Goal: Task Accomplishment & Management: Manage account settings

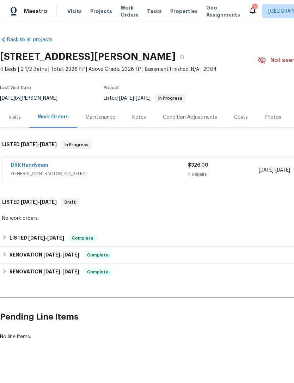
click at [22, 166] on link "DRR Handyman" at bounding box center [29, 165] width 37 height 5
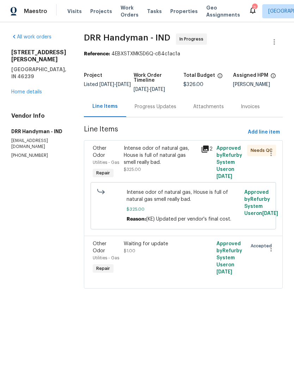
click at [139, 154] on div "Intense odor of natural gas, House is full of natural gas smell really bad." at bounding box center [160, 155] width 73 height 21
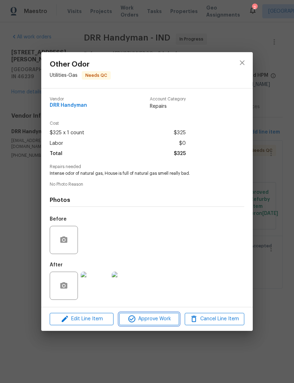
click at [160, 322] on span "Approve Work" at bounding box center [148, 319] width 55 height 9
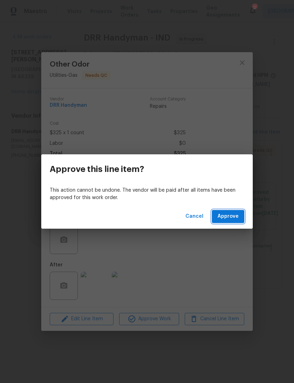
click at [238, 218] on span "Approve" at bounding box center [227, 216] width 21 height 9
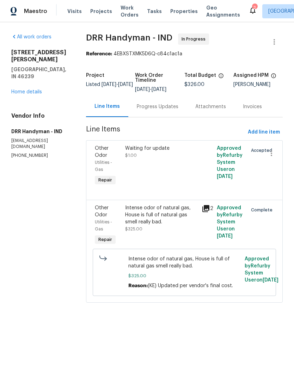
click at [228, 166] on div "Approved by Refurby System User on [DATE]" at bounding box center [230, 166] width 31 height 47
click at [232, 169] on span "Approved by Refurby System User on [DATE]" at bounding box center [230, 162] width 26 height 33
click at [127, 165] on div "Waiting for update $1.00" at bounding box center [161, 166] width 76 height 47
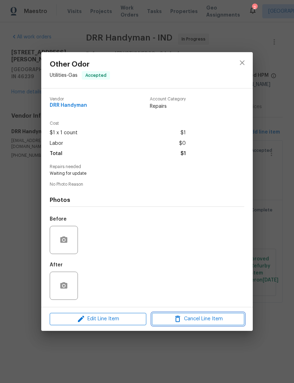
click at [221, 318] on span "Cancel Line Item" at bounding box center [198, 319] width 88 height 9
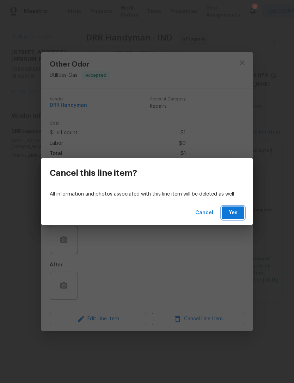
click at [236, 214] on span "Yes" at bounding box center [232, 213] width 11 height 9
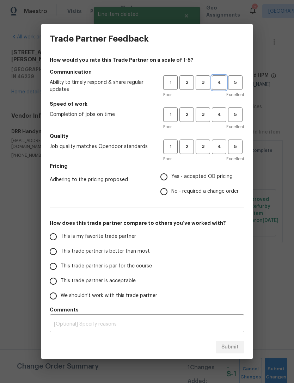
click at [217, 82] on span "4" at bounding box center [219, 83] width 13 height 8
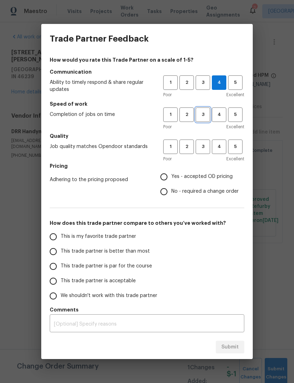
click at [201, 114] on span "3" at bounding box center [202, 115] width 13 height 8
click at [202, 146] on span "3" at bounding box center [202, 147] width 13 height 8
click at [217, 149] on span "4" at bounding box center [219, 147] width 13 height 8
click at [167, 193] on input "No - required a change order" at bounding box center [163, 191] width 15 height 15
radio input "true"
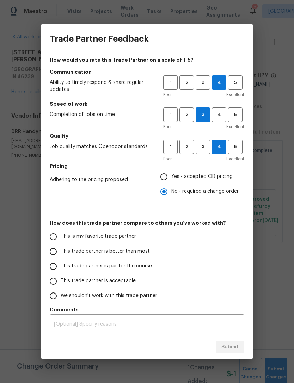
click at [53, 267] on input "This trade partner is par for the course" at bounding box center [53, 266] width 15 height 15
click at [238, 347] on span "Submit" at bounding box center [229, 347] width 17 height 9
radio input "true"
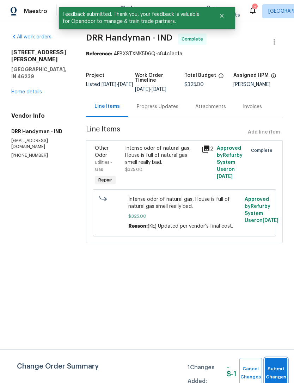
click at [277, 369] on span "Submit Changes" at bounding box center [276, 373] width 16 height 16
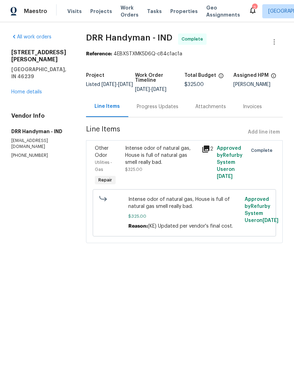
click at [22, 90] on link "Home details" at bounding box center [26, 92] width 31 height 5
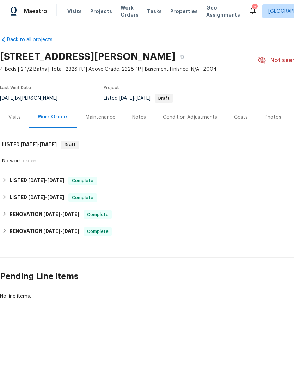
click at [136, 118] on div "Notes" at bounding box center [139, 117] width 14 height 7
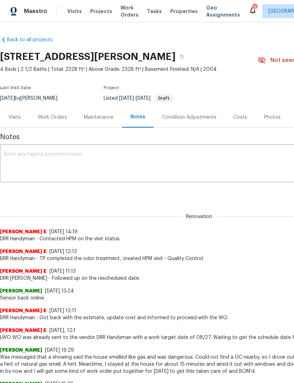
click at [19, 155] on textarea at bounding box center [199, 164] width 390 height 25
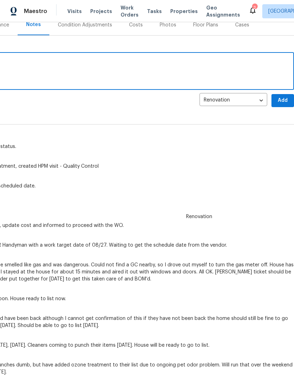
scroll to position [92, 104]
type textarea "Gas repairs complete. No issues."
click at [283, 101] on span "Add" at bounding box center [282, 100] width 11 height 9
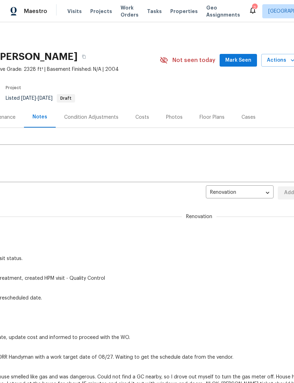
scroll to position [0, 98]
